Goal: Task Accomplishment & Management: Manage account settings

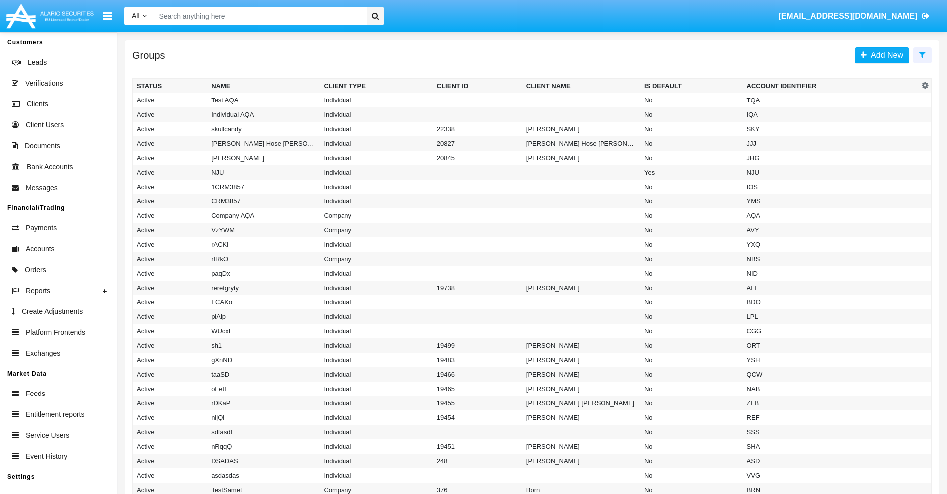
click at [922, 54] on icon at bounding box center [922, 55] width 6 height 8
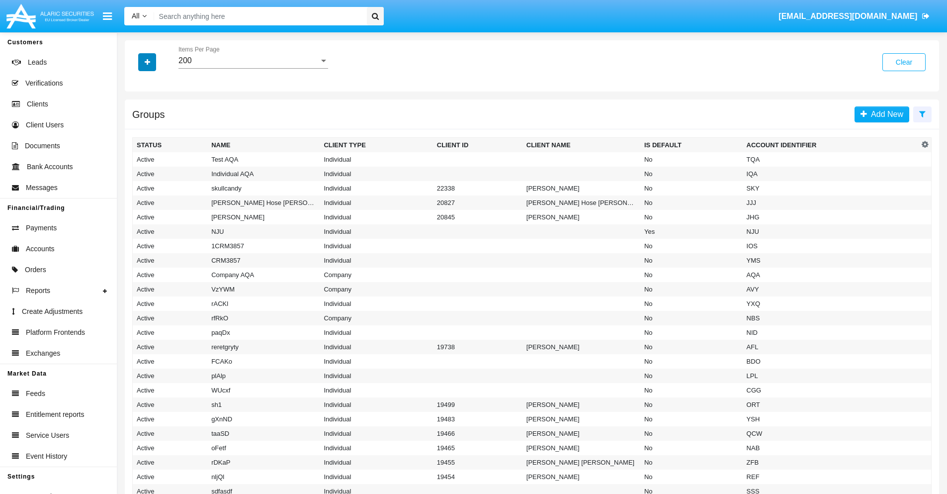
click at [147, 62] on icon "button" at bounding box center [147, 62] width 5 height 7
click at [175, 169] on span "Account Identifier" at bounding box center [176, 169] width 62 height 12
click at [137, 173] on input "Account Identifier" at bounding box center [136, 173] width 0 height 0
checkbox input "true"
click at [147, 62] on icon "button" at bounding box center [147, 62] width 5 height 7
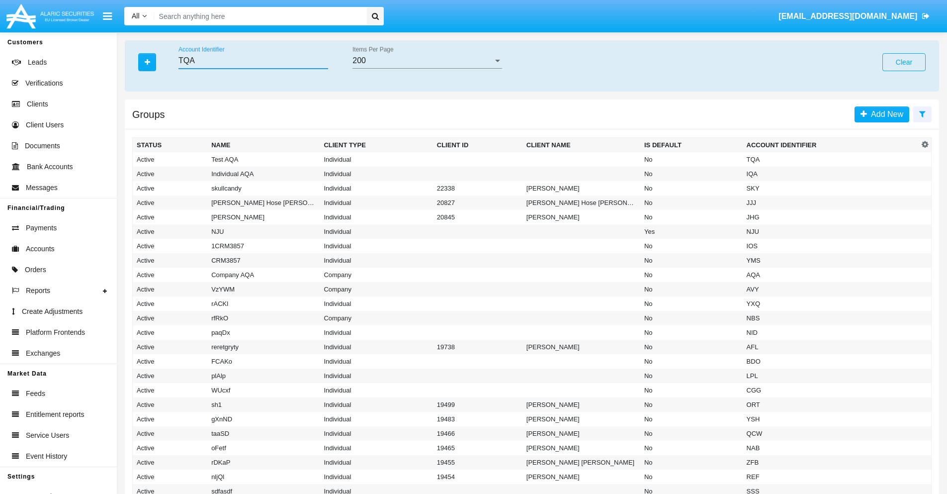
click at [253, 61] on input "TQA" at bounding box center [253, 60] width 150 height 9
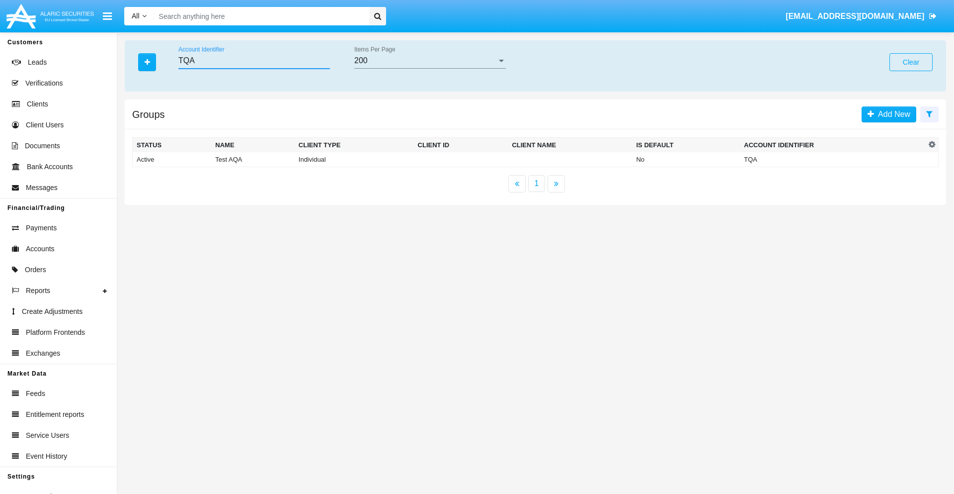
type input "TQA"
click at [833, 159] on td "TQA" at bounding box center [833, 159] width 186 height 15
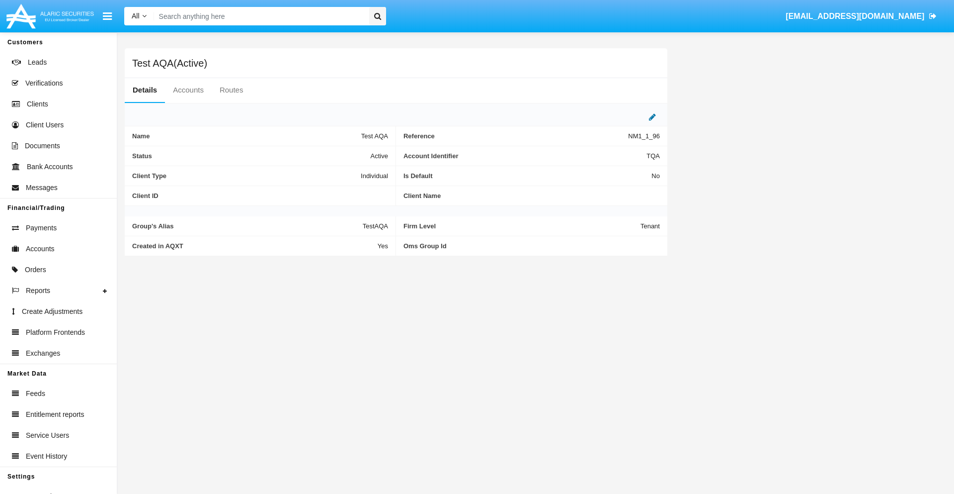
click at [653, 117] on icon at bounding box center [652, 117] width 7 height 8
click at [343, 153] on div "Active" at bounding box center [339, 153] width 81 height 8
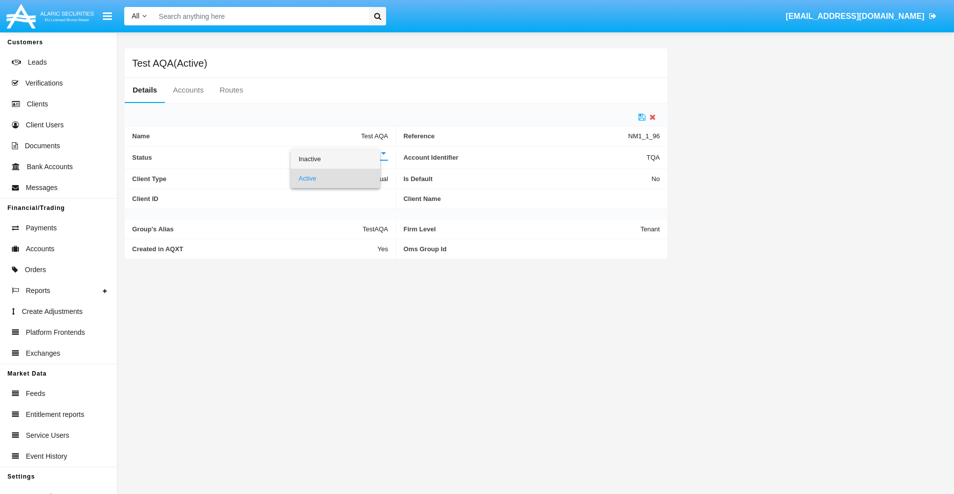
click at [343, 159] on span "Inactive" at bounding box center [336, 158] width 74 height 19
click at [642, 117] on icon at bounding box center [642, 117] width 7 height 8
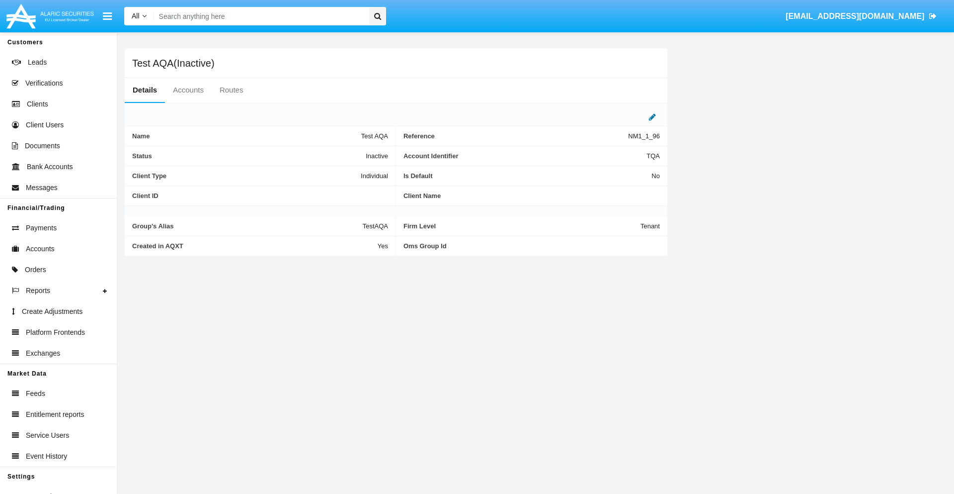
click at [653, 117] on icon at bounding box center [652, 117] width 7 height 8
click at [343, 153] on div "Inactive" at bounding box center [339, 153] width 81 height 8
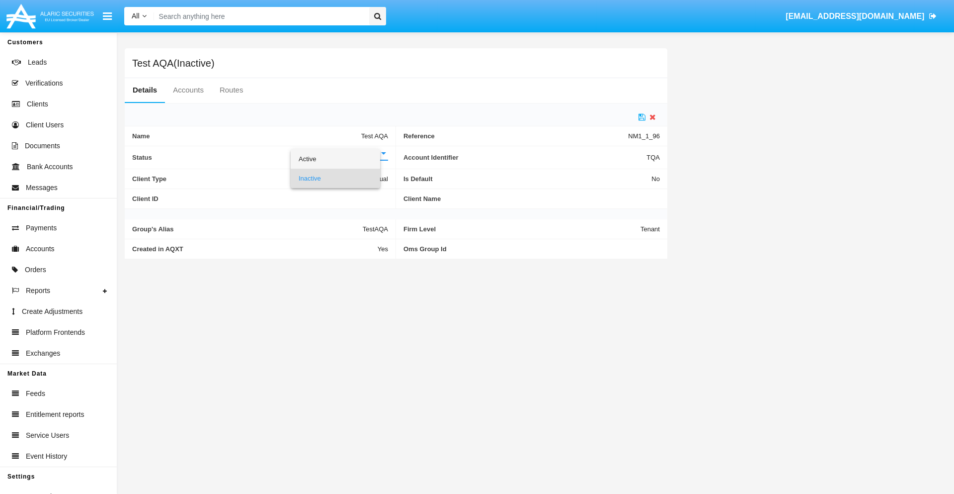
click at [343, 159] on span "Active" at bounding box center [336, 158] width 74 height 19
click at [642, 117] on icon at bounding box center [642, 117] width 7 height 8
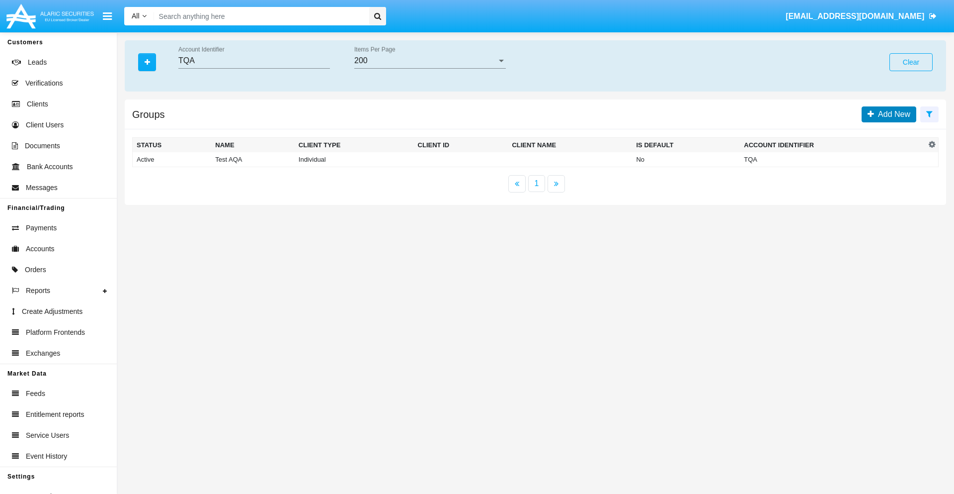
click at [892, 114] on span "Add New" at bounding box center [892, 114] width 36 height 8
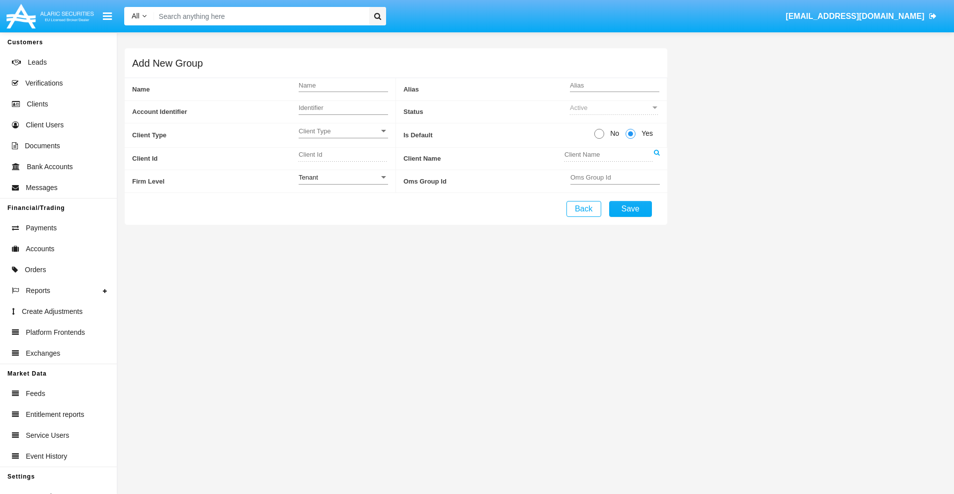
click at [343, 131] on span "Client Type" at bounding box center [339, 131] width 81 height 8
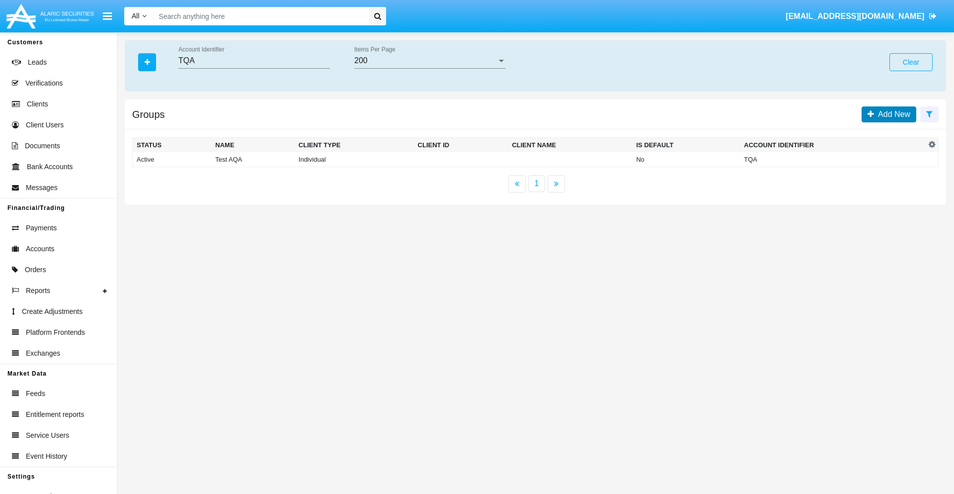
click at [892, 114] on span "Add New" at bounding box center [892, 114] width 36 height 8
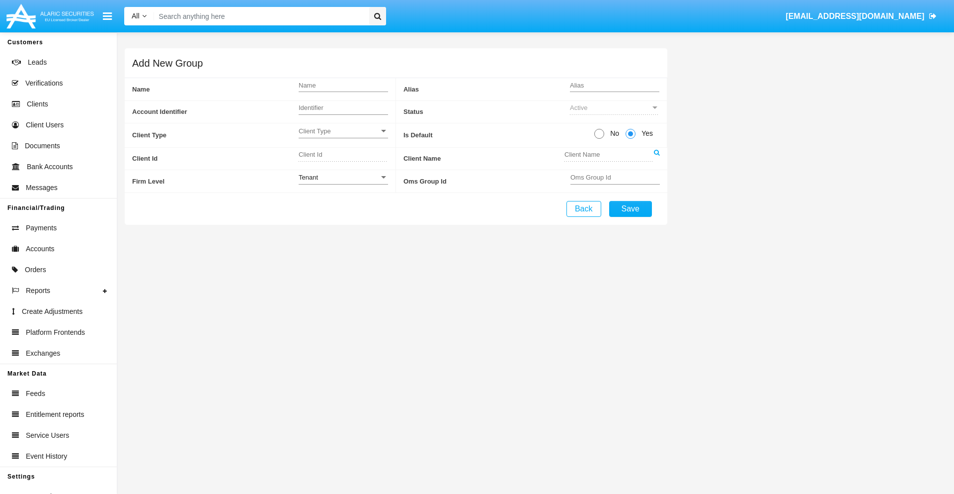
click at [613, 133] on span "No" at bounding box center [612, 133] width 17 height 10
click at [600, 139] on input "No" at bounding box center [599, 139] width 0 height 0
radio input "true"
click at [343, 177] on div "Tenant" at bounding box center [339, 177] width 81 height 8
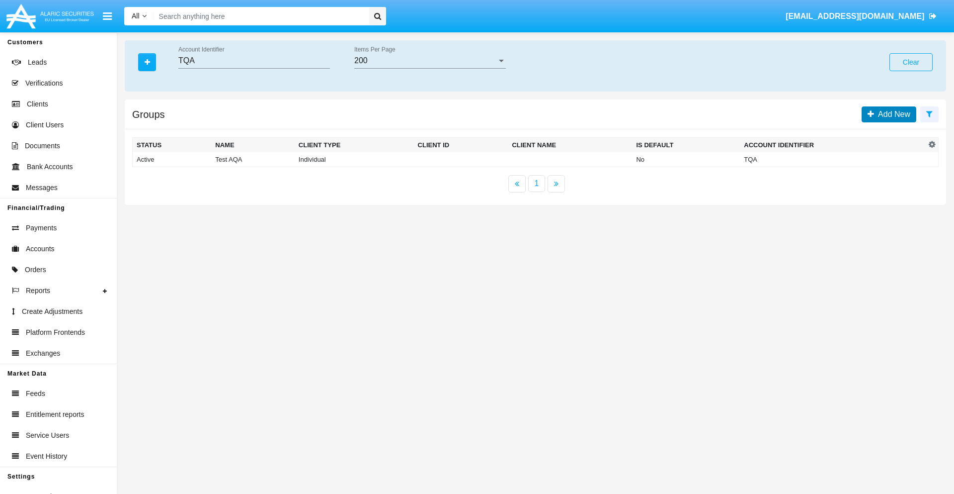
click at [892, 114] on span "Add New" at bounding box center [892, 114] width 36 height 8
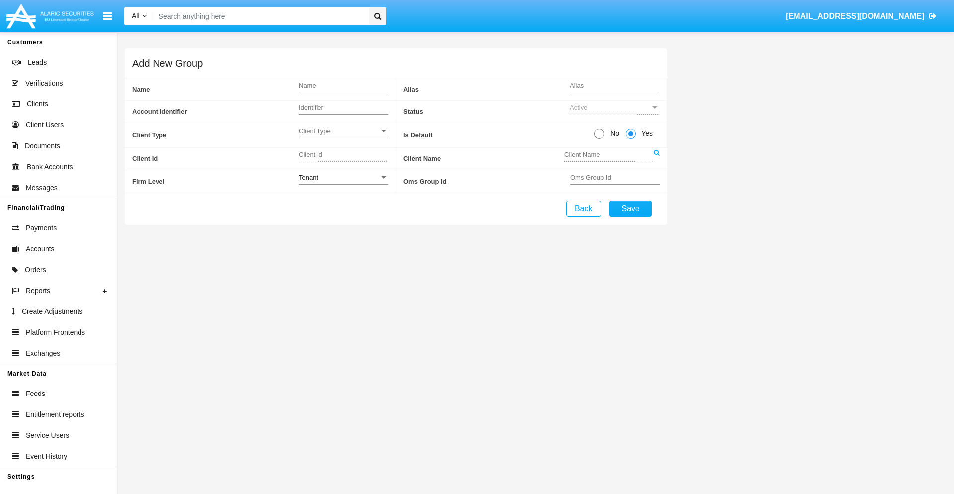
click at [613, 133] on span "No" at bounding box center [612, 133] width 17 height 10
click at [600, 139] on input "No" at bounding box center [599, 139] width 0 height 0
radio input "true"
click at [646, 133] on span "Yes" at bounding box center [646, 133] width 20 height 10
click at [631, 139] on input "Yes" at bounding box center [630, 139] width 0 height 0
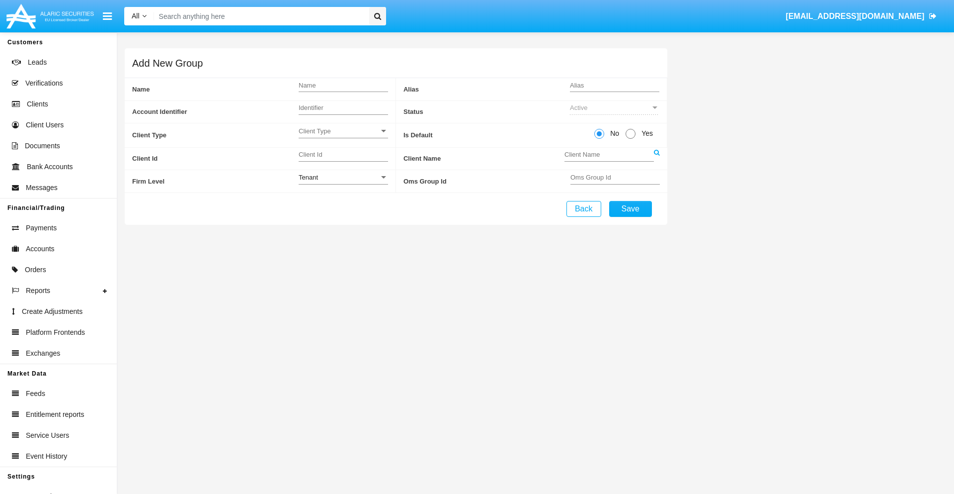
radio input "true"
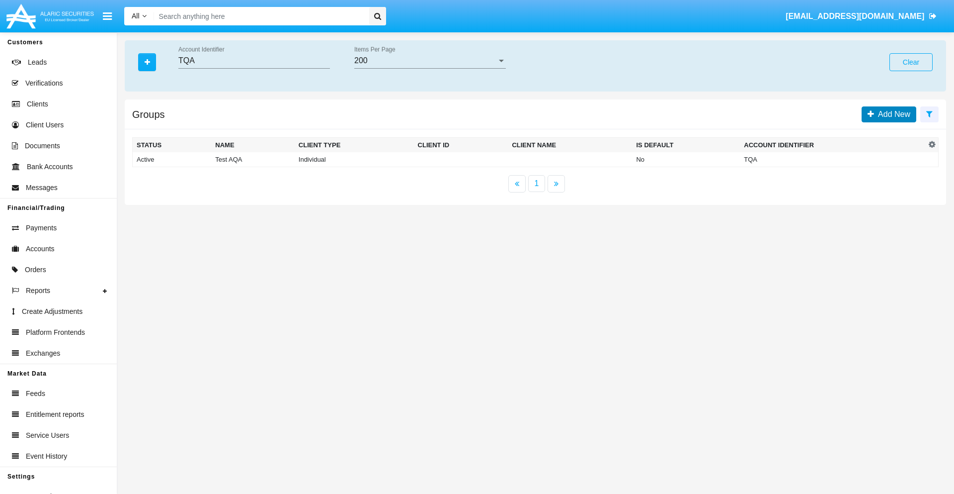
click at [892, 114] on span "Add New" at bounding box center [892, 114] width 36 height 8
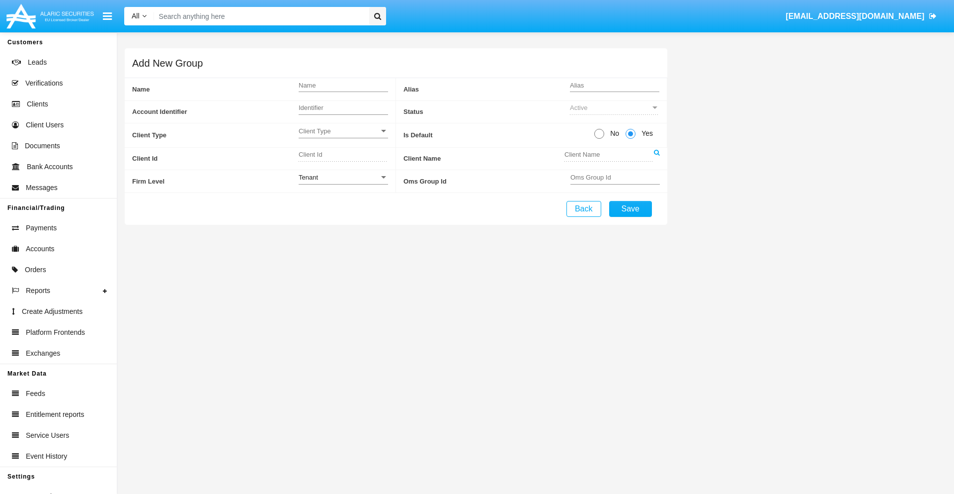
click at [613, 133] on span "No" at bounding box center [612, 133] width 17 height 10
click at [600, 139] on input "No" at bounding box center [599, 139] width 0 height 0
radio input "true"
click at [343, 131] on span "Client Type" at bounding box center [339, 131] width 81 height 8
click at [343, 136] on span "Individual" at bounding box center [343, 136] width 89 height 19
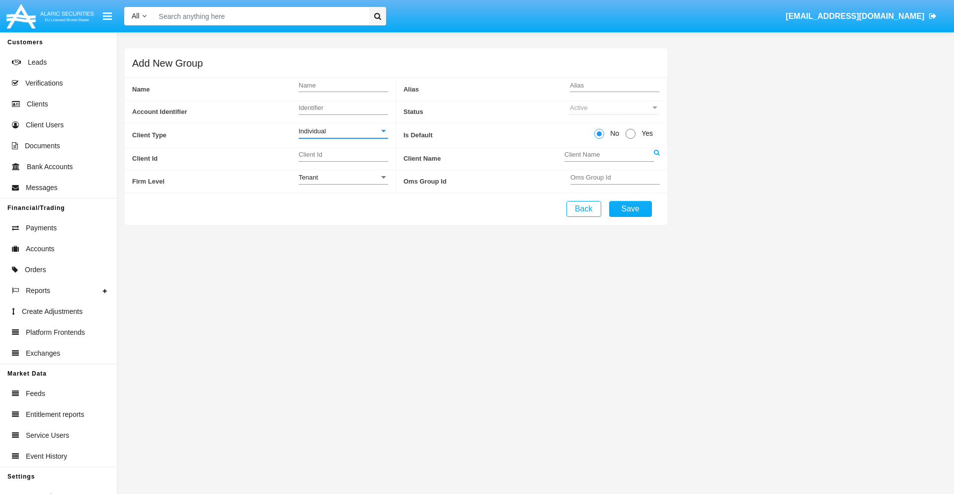
click at [657, 158] on link at bounding box center [657, 159] width 6 height 22
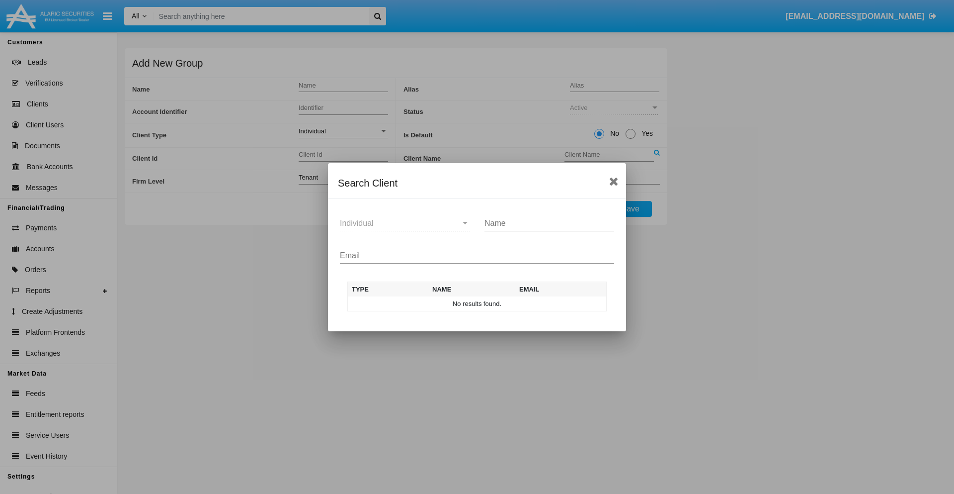
click at [477, 255] on input "Email" at bounding box center [477, 255] width 274 height 9
type input "test-user-owl@aqa.com"
